Goal: Task Accomplishment & Management: Complete application form

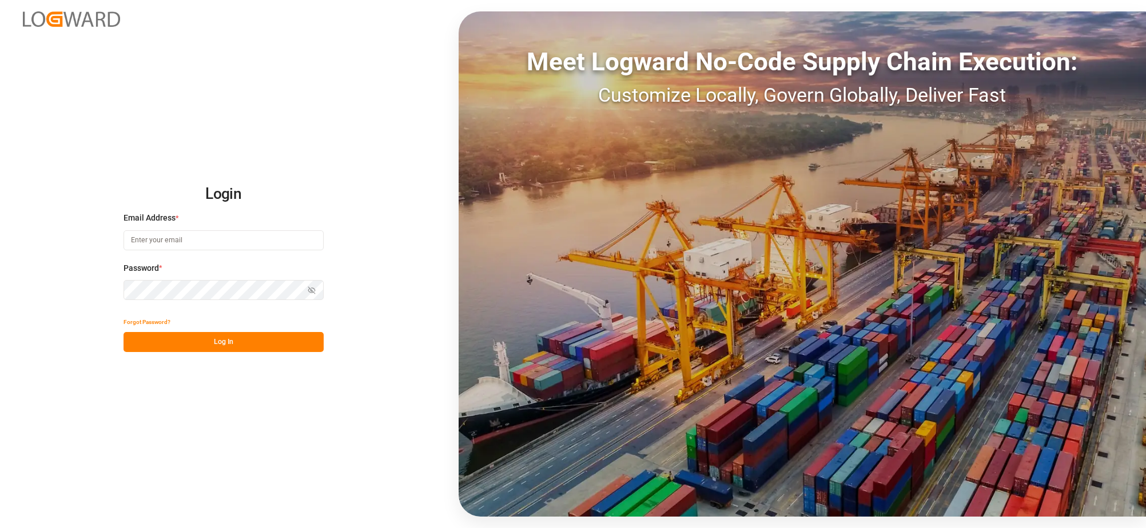
type input "[PERSON_NAME][EMAIL_ADDRESS][DOMAIN_NAME]"
drag, startPoint x: 975, startPoint y: 93, endPoint x: 299, endPoint y: 463, distance: 770.7
click at [299, 463] on div "Login Email Address * [PERSON_NAME][EMAIL_ADDRESS][DOMAIN_NAME] Password * Show…" at bounding box center [573, 264] width 1146 height 528
click at [242, 344] on button "Log In" at bounding box center [224, 342] width 200 height 20
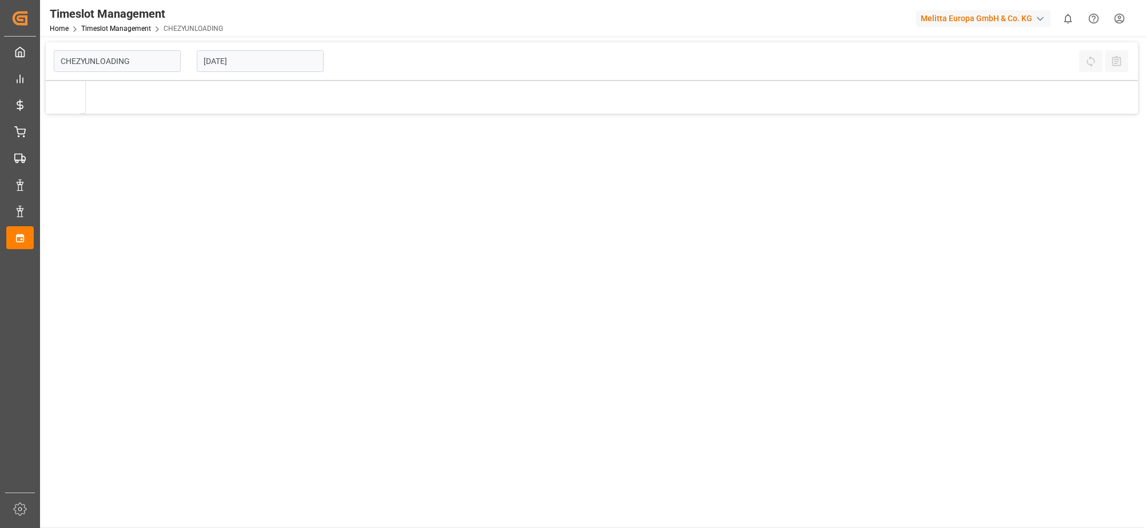
type input "Chezy Unloading"
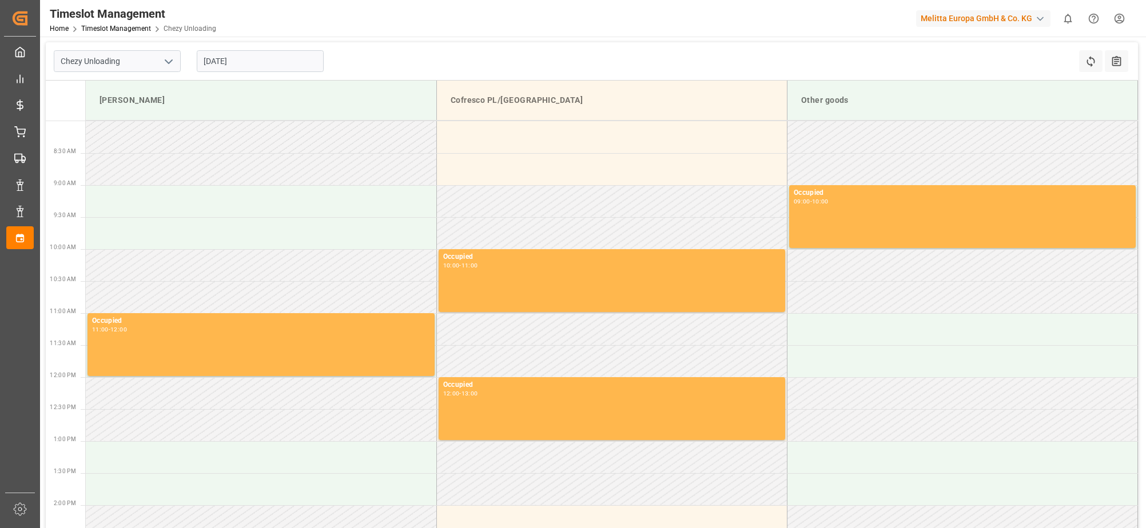
click at [212, 61] on input "[DATE]" at bounding box center [260, 61] width 127 height 22
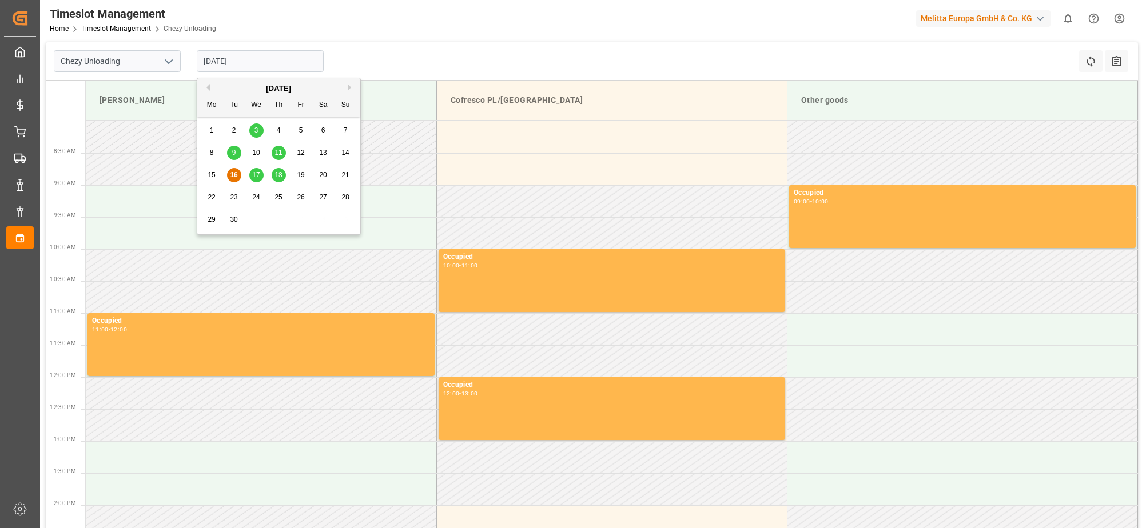
click at [260, 176] on div "17" at bounding box center [256, 176] width 14 height 14
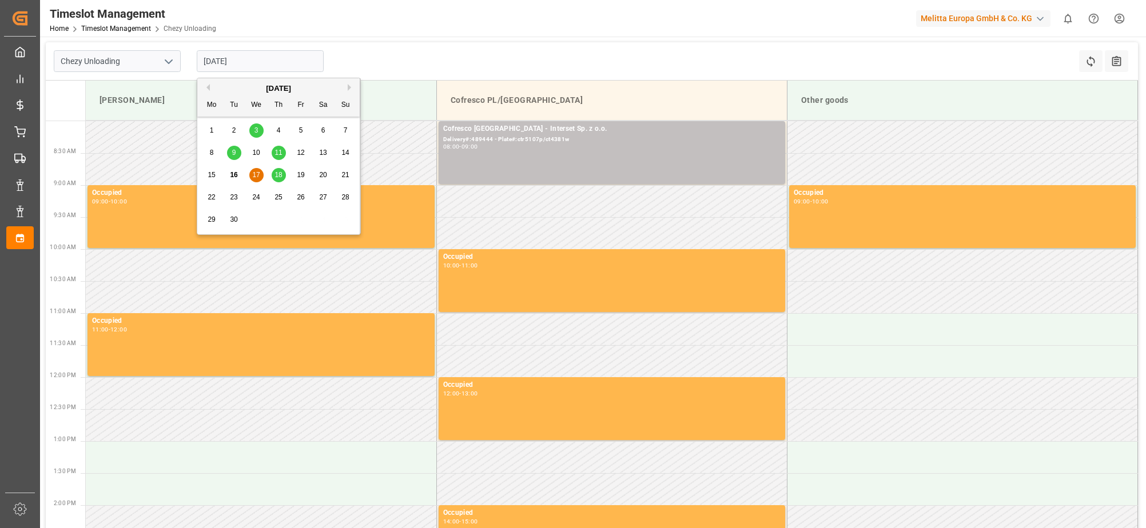
click at [210, 65] on input "[DATE]" at bounding box center [260, 61] width 127 height 22
click at [279, 178] on span "18" at bounding box center [278, 175] width 7 height 8
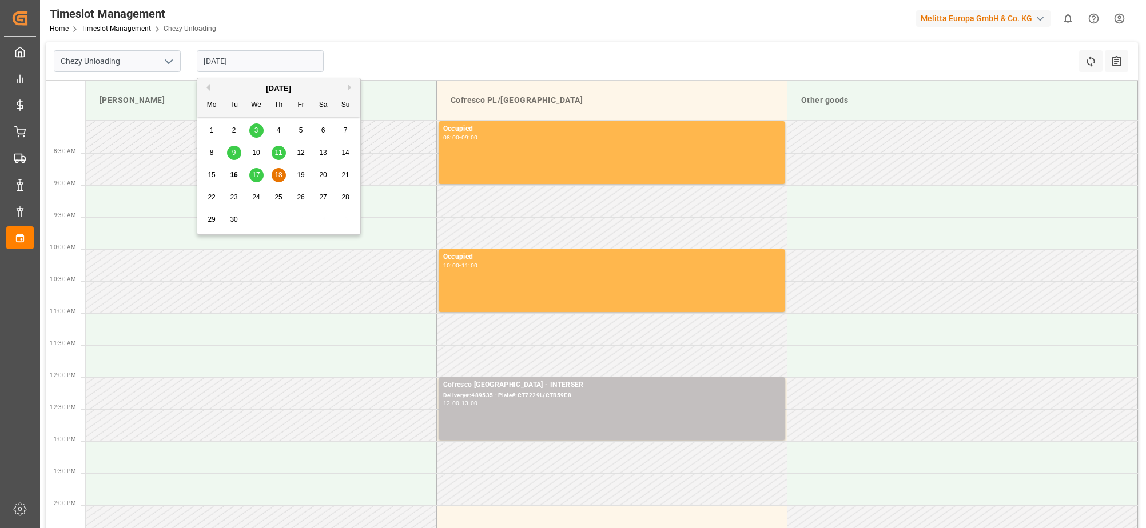
click at [212, 62] on input "[DATE]" at bounding box center [260, 61] width 127 height 22
click at [254, 177] on span "17" at bounding box center [255, 175] width 7 height 8
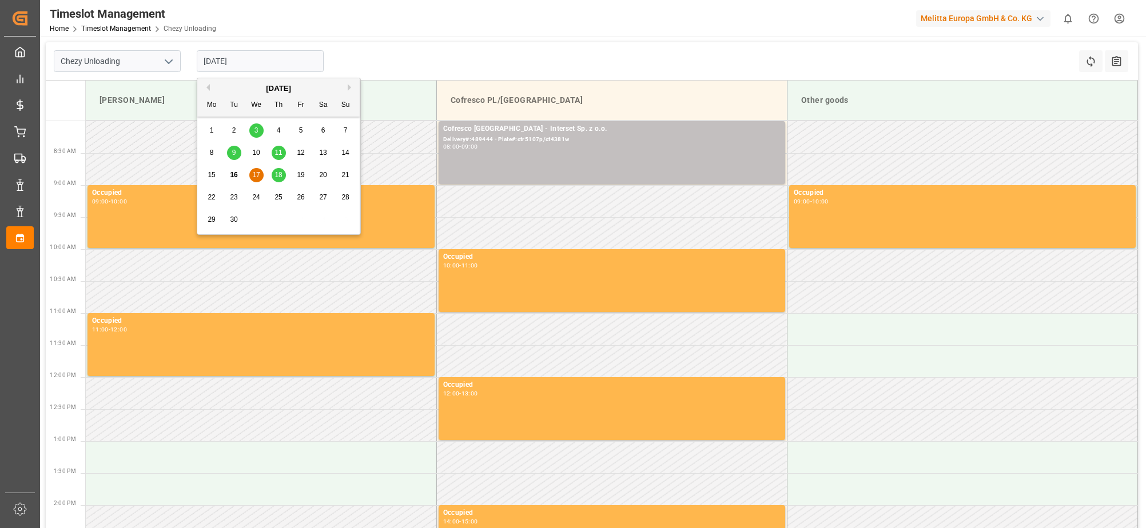
click at [210, 63] on input "[DATE]" at bounding box center [260, 61] width 127 height 22
click at [260, 175] on span "17" at bounding box center [255, 175] width 7 height 8
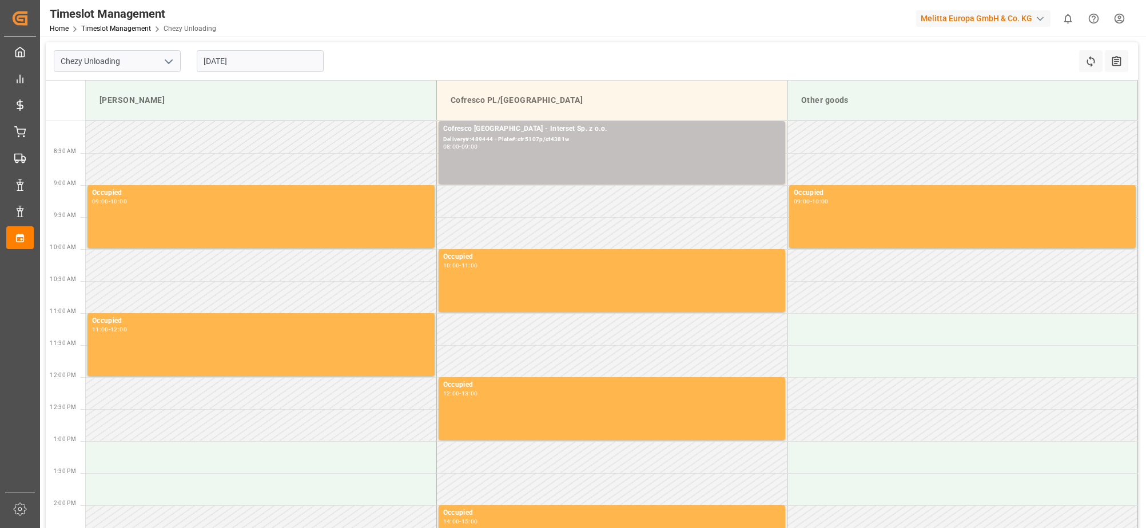
click at [212, 63] on input "[DATE]" at bounding box center [260, 61] width 127 height 22
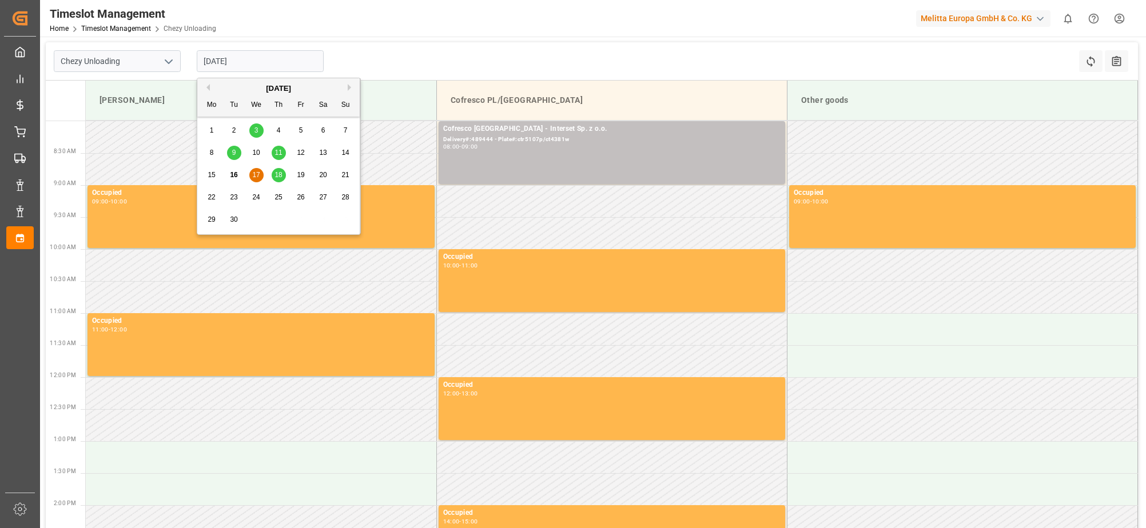
click at [277, 172] on span "18" at bounding box center [278, 175] width 7 height 8
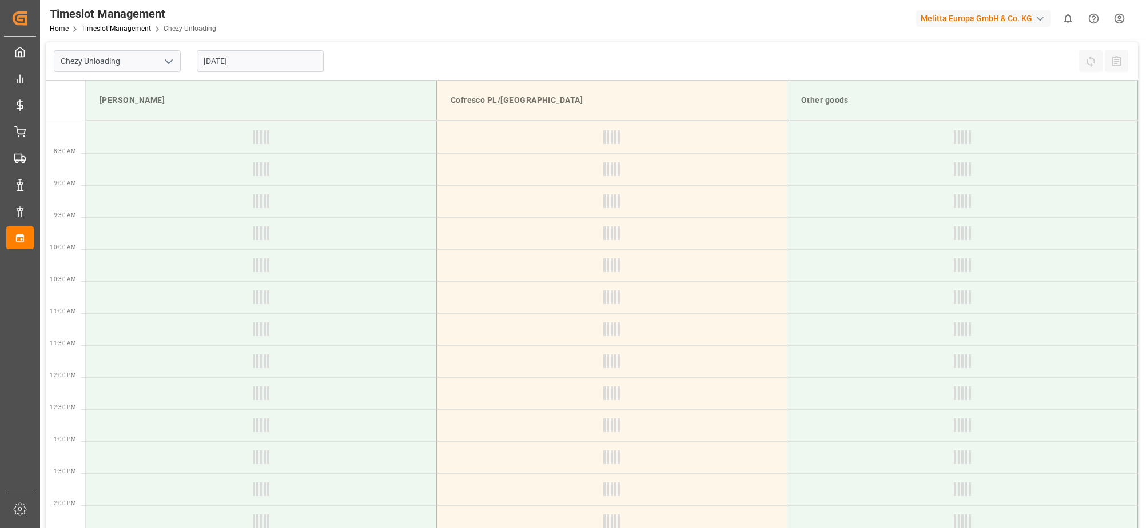
type input "[DATE]"
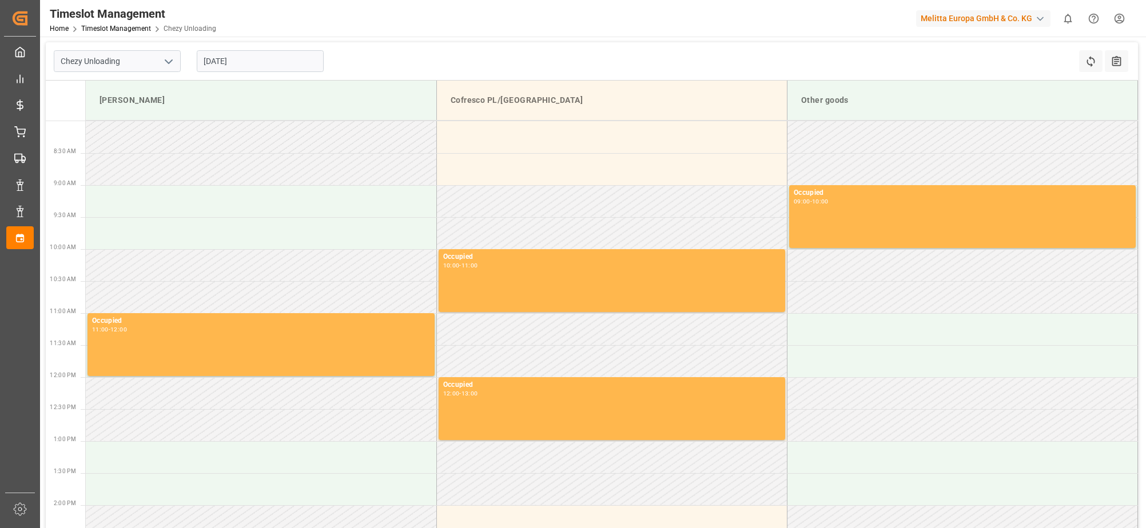
click at [212, 62] on input "[DATE]" at bounding box center [260, 61] width 127 height 22
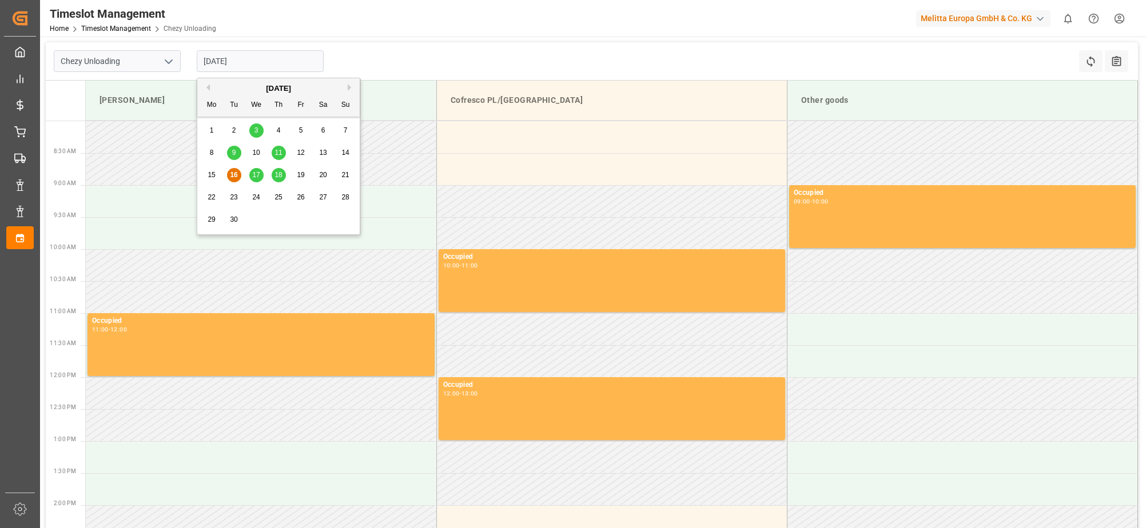
click at [253, 176] on span "17" at bounding box center [255, 175] width 7 height 8
type input "[DATE]"
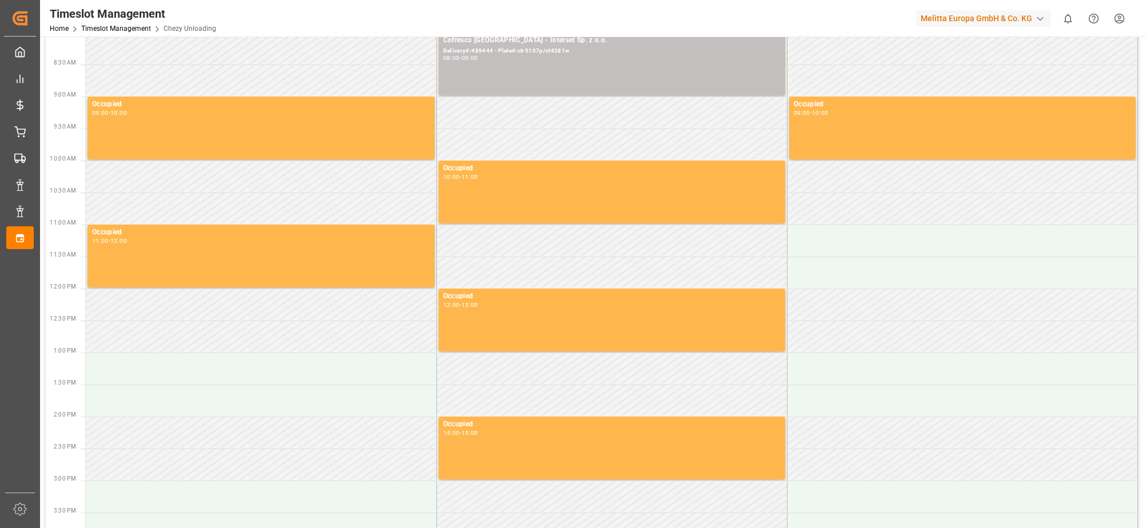
scroll to position [114, 0]
